Goal: Information Seeking & Learning: Learn about a topic

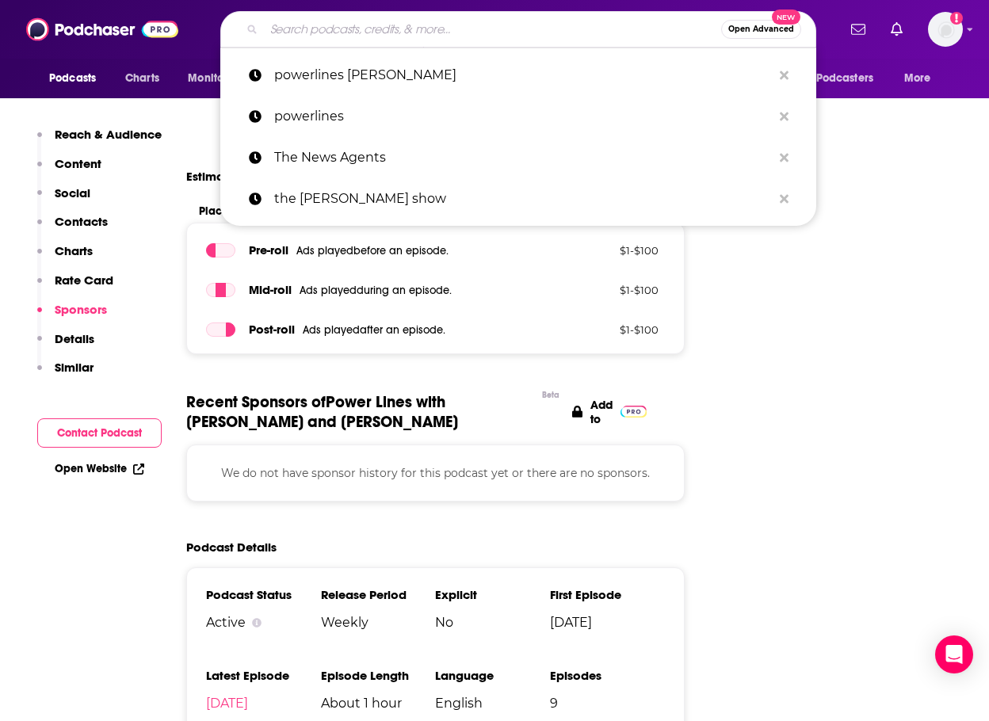
click at [379, 25] on input "Search podcasts, credits, & more..." at bounding box center [492, 29] width 457 height 25
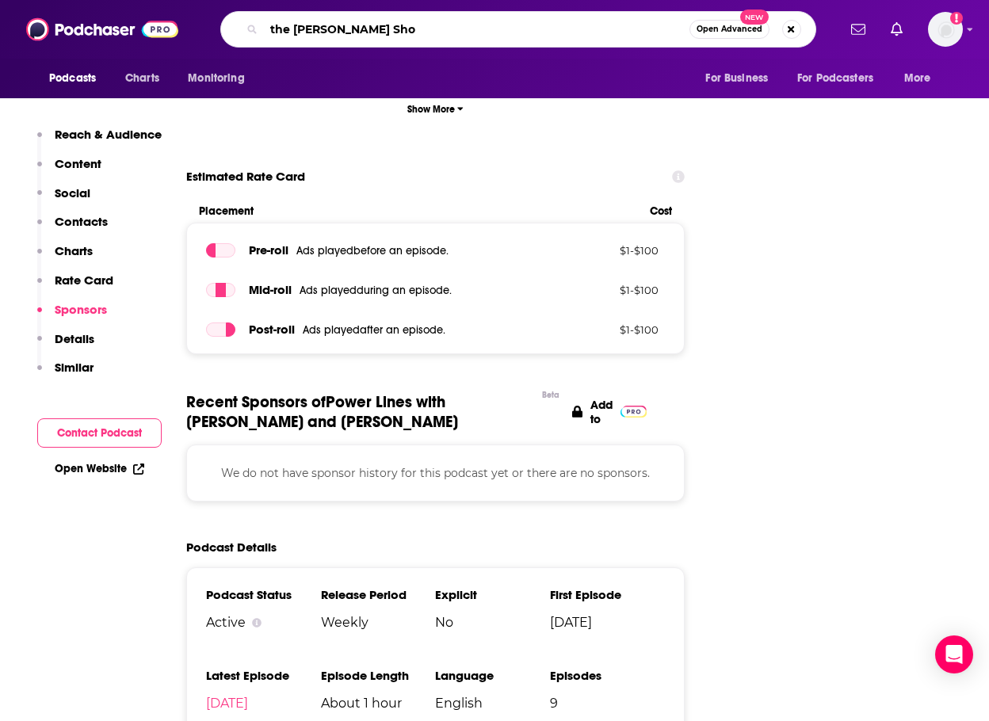
type input "the [PERSON_NAME] Show"
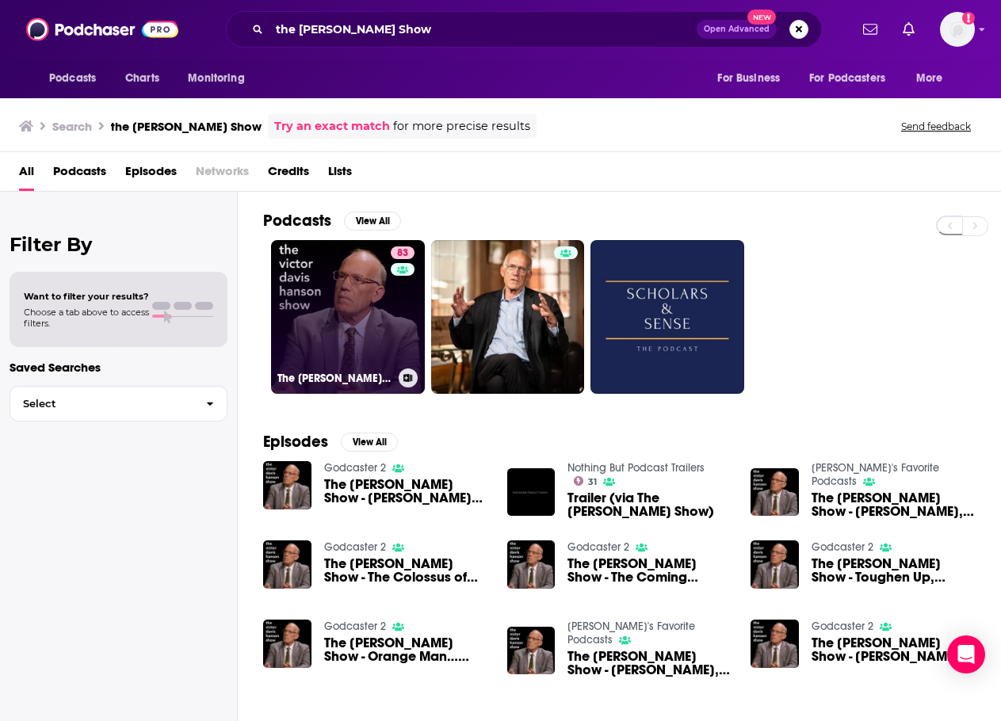
click at [344, 310] on link "83 The [PERSON_NAME] Show" at bounding box center [348, 317] width 154 height 154
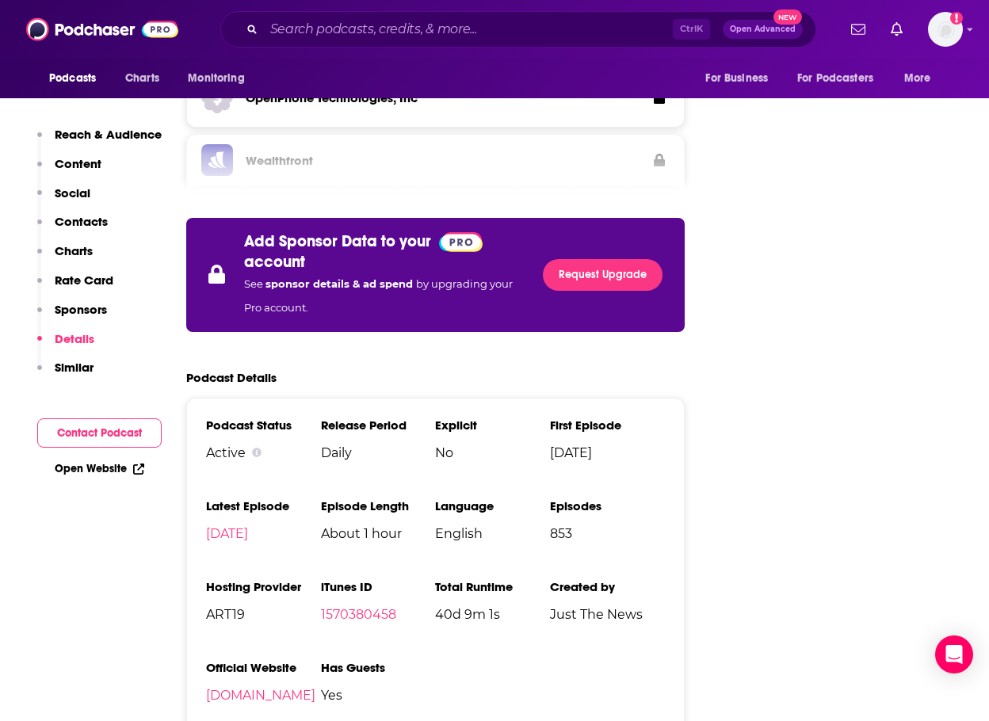
scroll to position [2616, 0]
